Goal: Contribute content: Add original content to the website for others to see

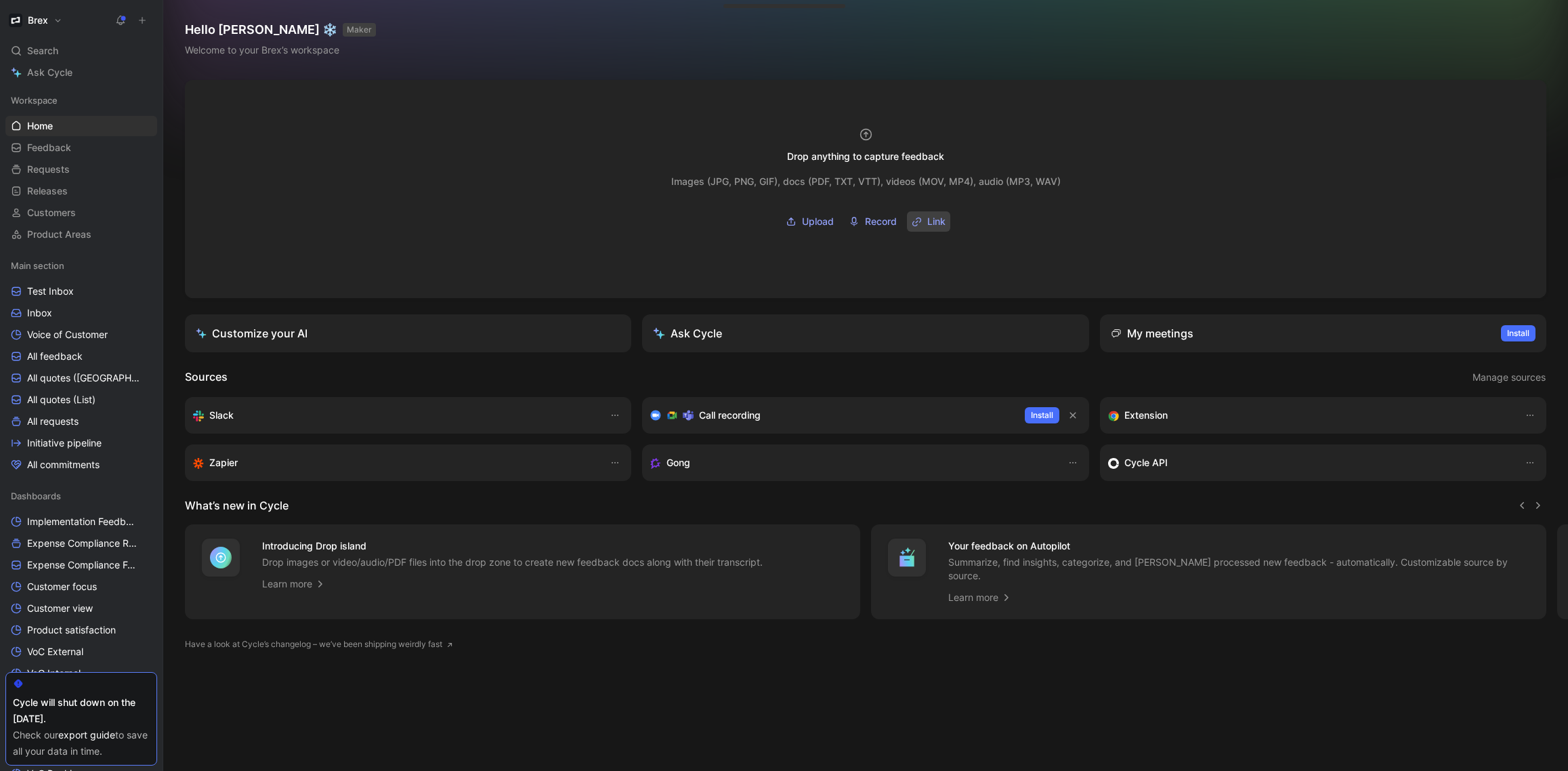
click at [934, 218] on span "Link" at bounding box center [937, 222] width 19 height 16
type input "[URL][DOMAIN_NAME]"
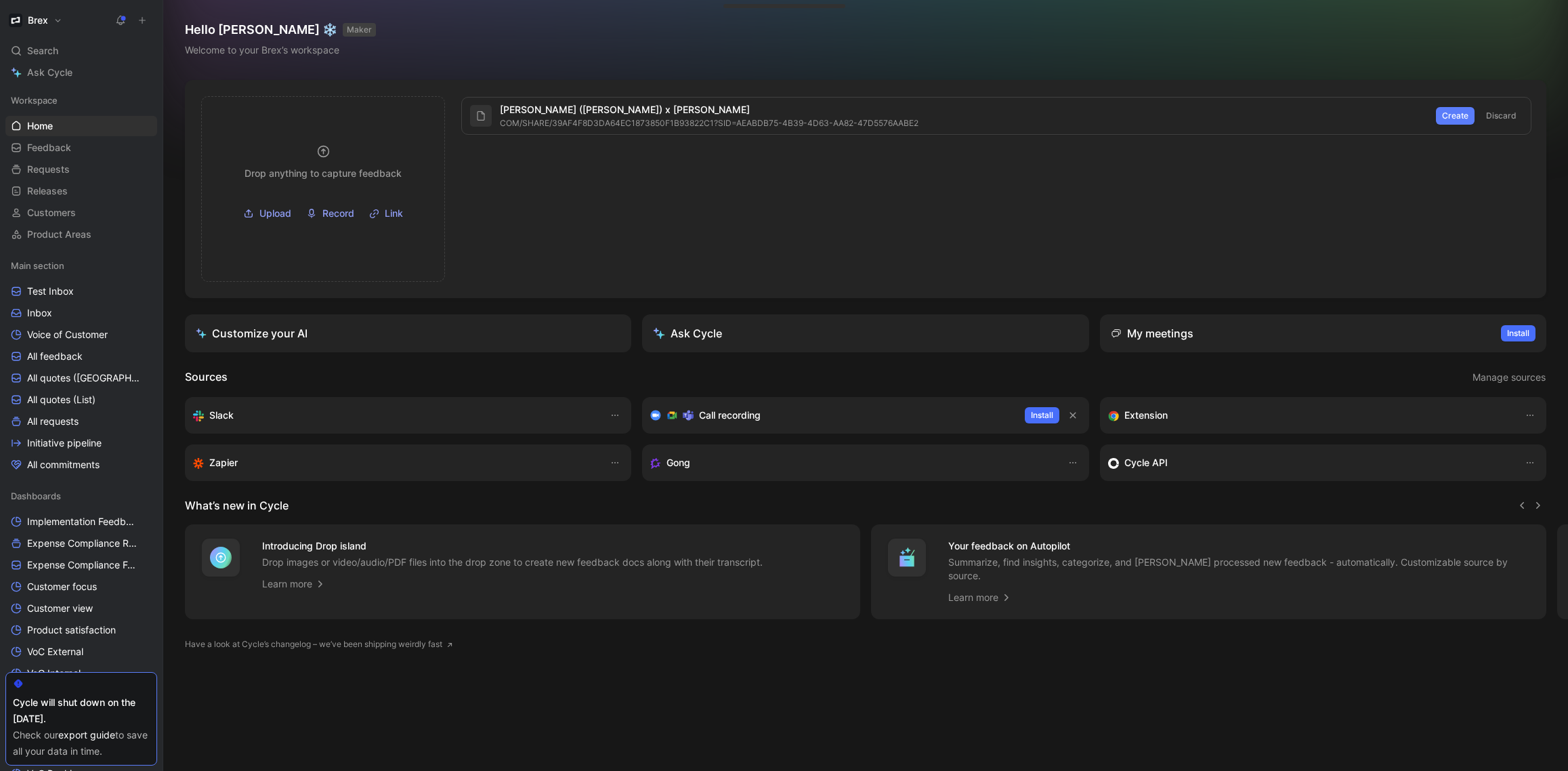
click at [1458, 116] on span "Create" at bounding box center [1455, 115] width 27 height 13
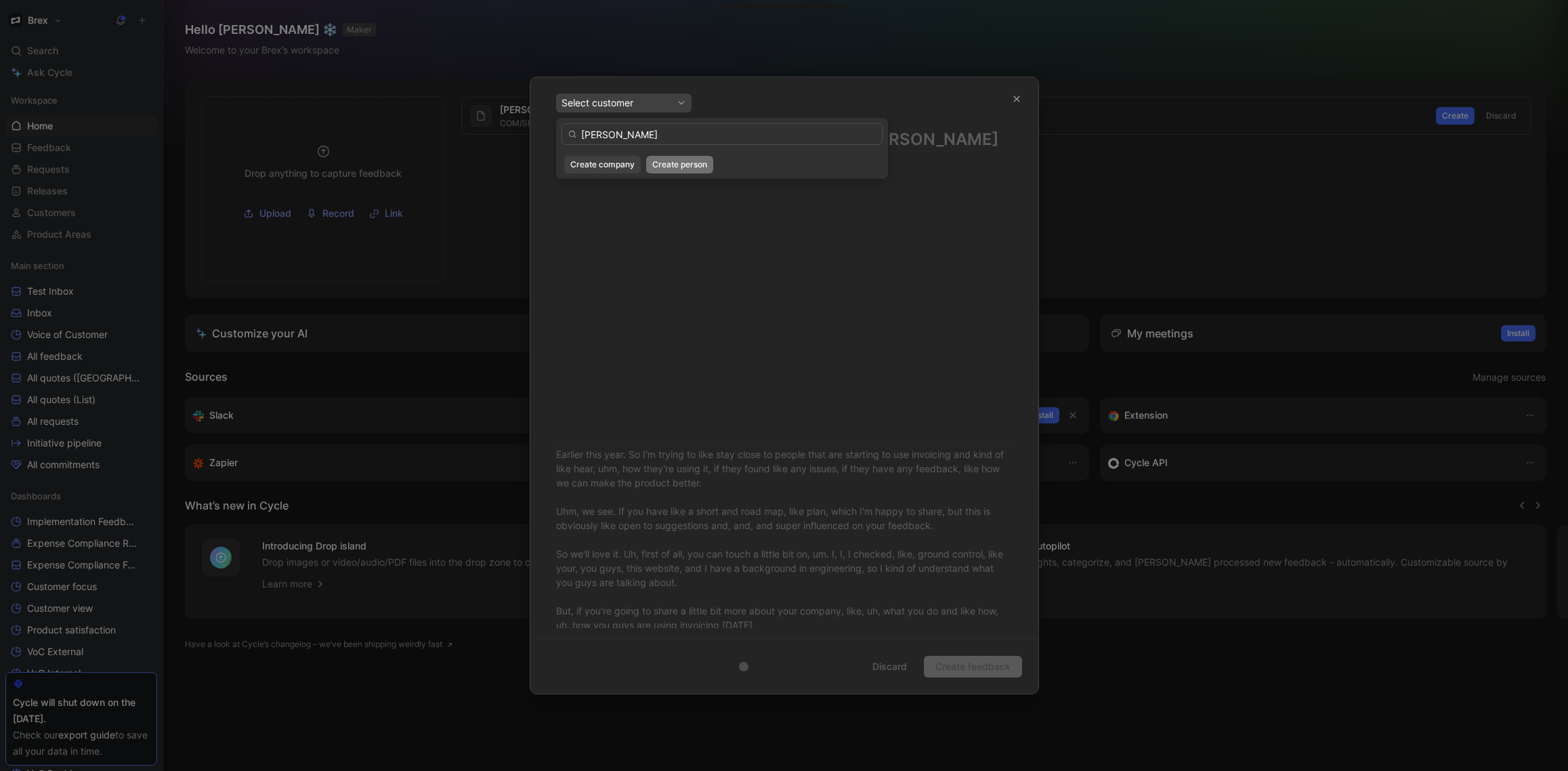
type input "[PERSON_NAME]"
click at [670, 168] on span "Create person" at bounding box center [680, 164] width 55 height 13
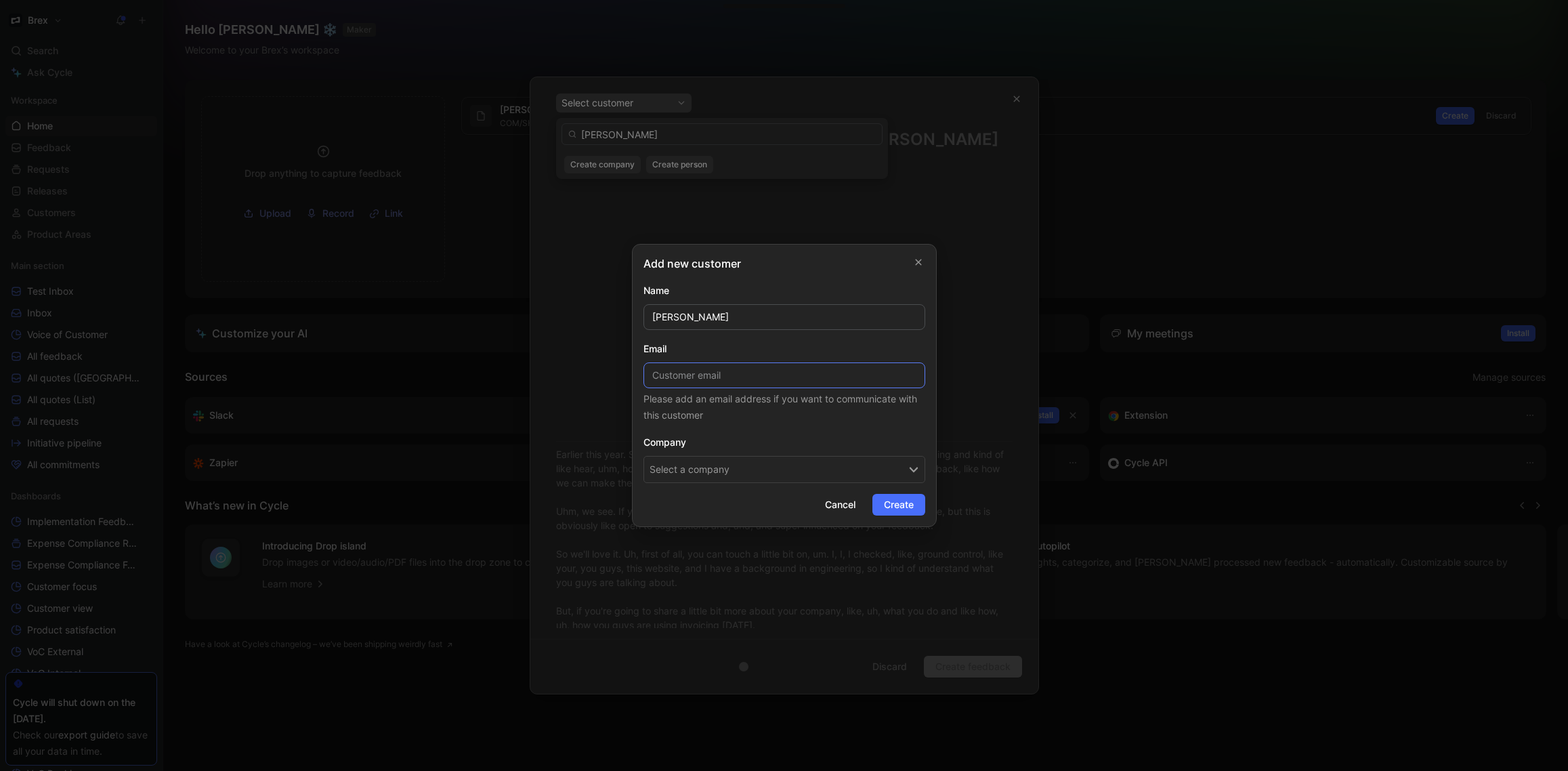
click at [764, 374] on input at bounding box center [785, 375] width 282 height 26
paste input "[PERSON_NAME][EMAIL_ADDRESS][DOMAIN_NAME]"
type input "[PERSON_NAME][EMAIL_ADDRESS][DOMAIN_NAME]"
click at [736, 478] on button "Select a company" at bounding box center [785, 469] width 282 height 28
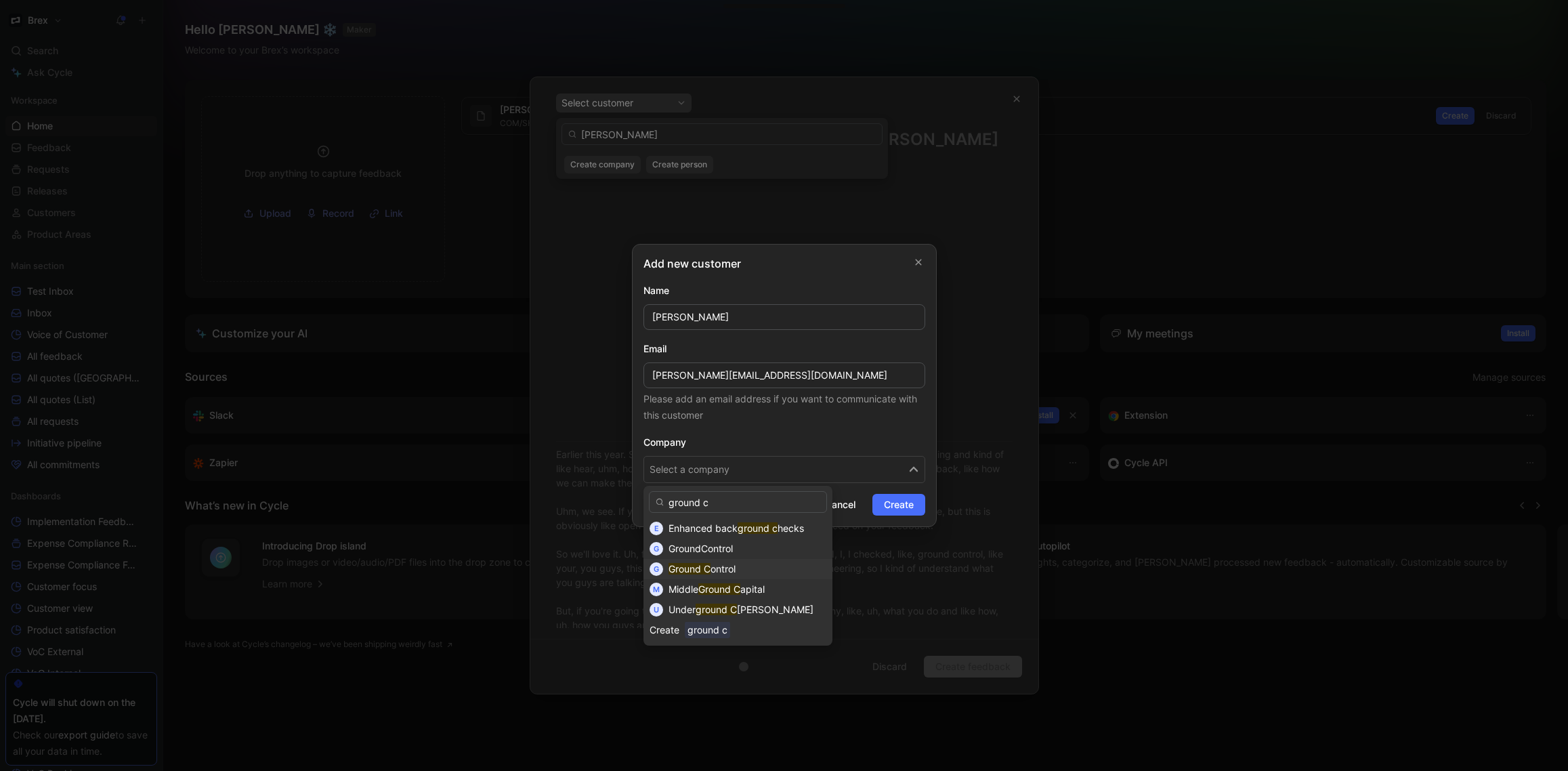
type input "ground c"
click at [736, 568] on span "ontrol" at bounding box center [723, 569] width 25 height 12
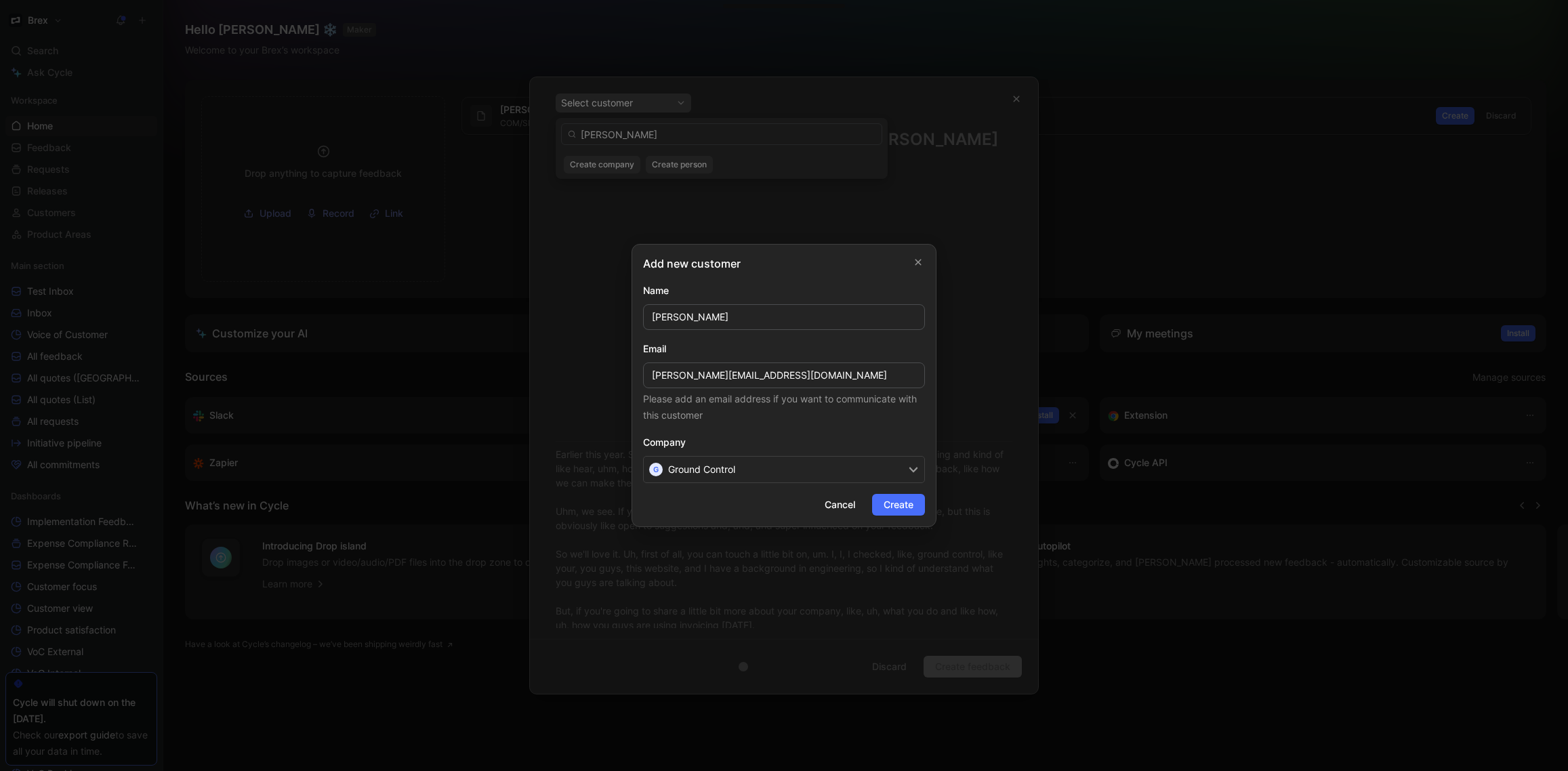
click at [901, 507] on span "Create" at bounding box center [898, 505] width 30 height 16
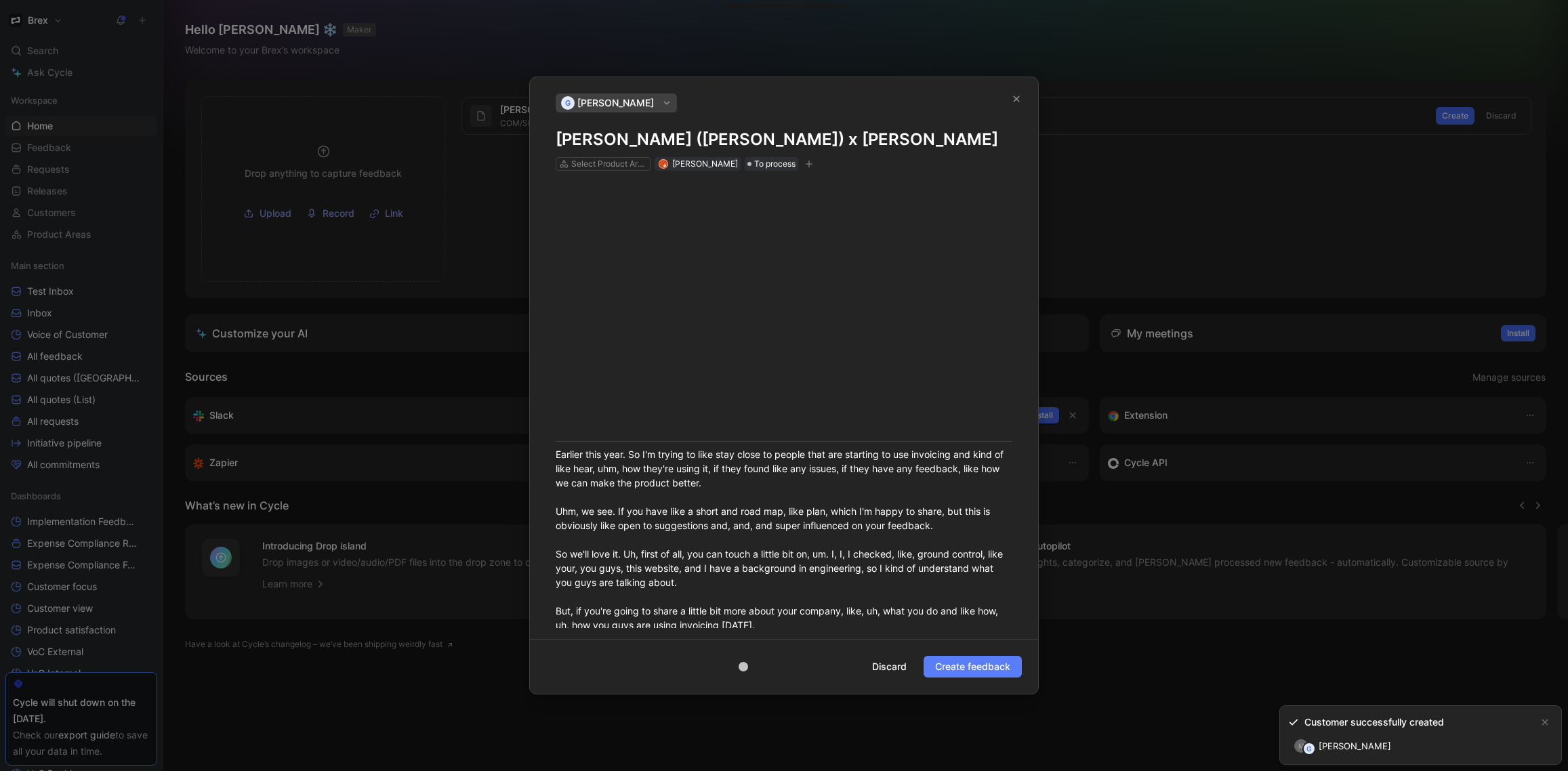
click at [979, 668] on span "Create feedback" at bounding box center [972, 667] width 75 height 16
